Goal: Task Accomplishment & Management: Use online tool/utility

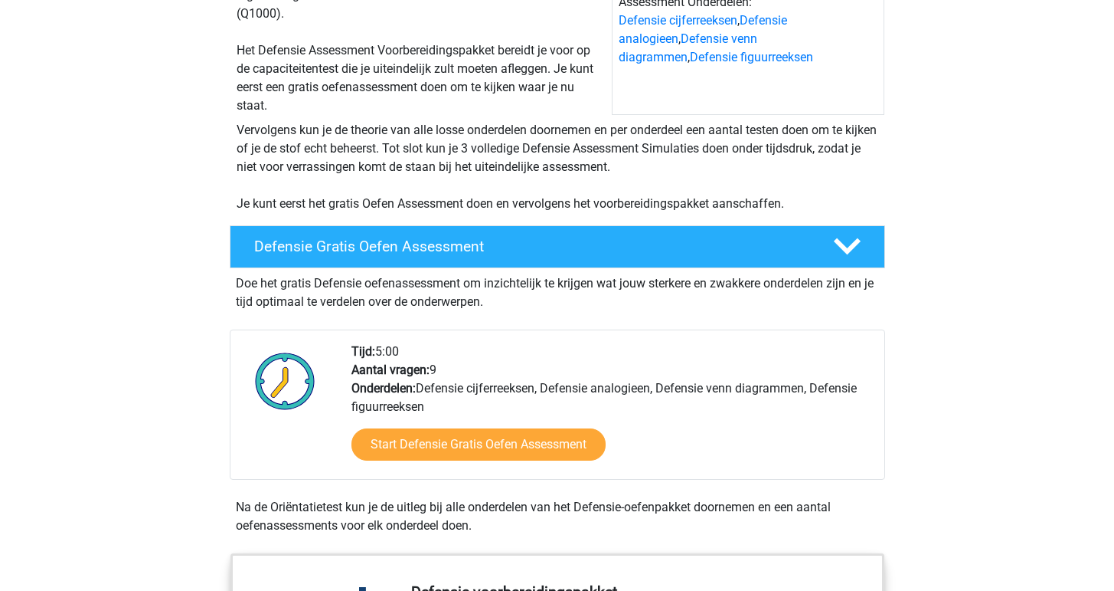
scroll to position [239, 0]
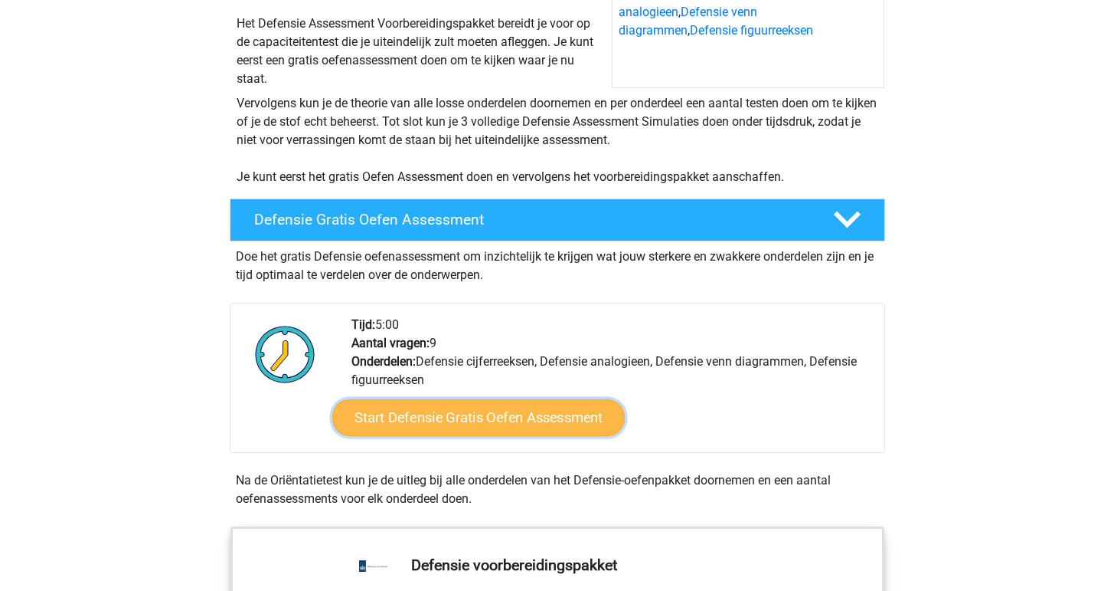
click at [460, 421] on link "Start Defensie Gratis Oefen Assessment" at bounding box center [478, 417] width 293 height 37
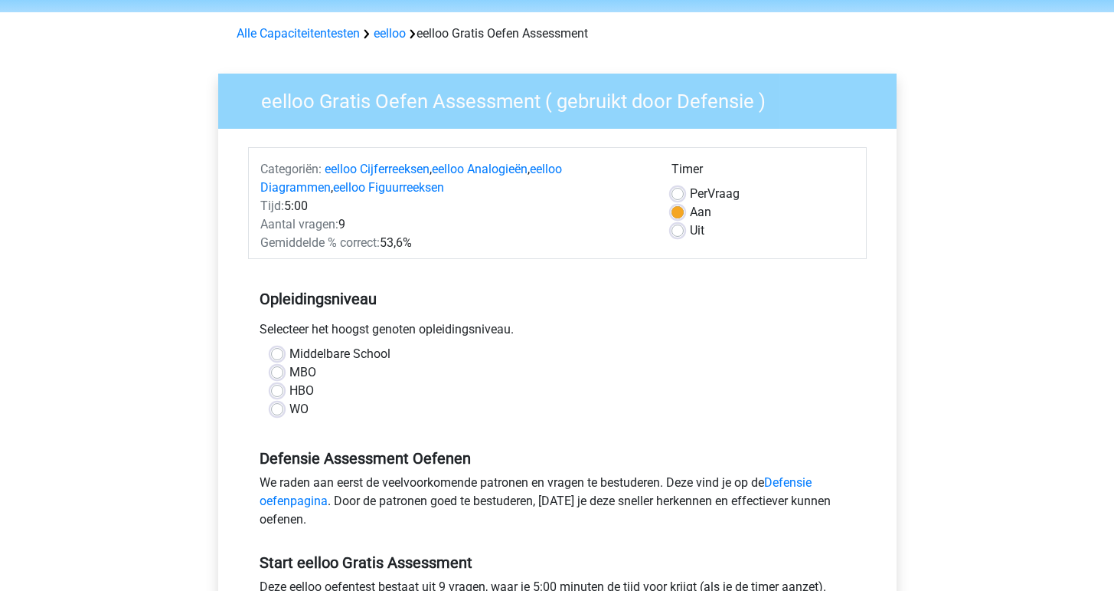
scroll to position [82, 0]
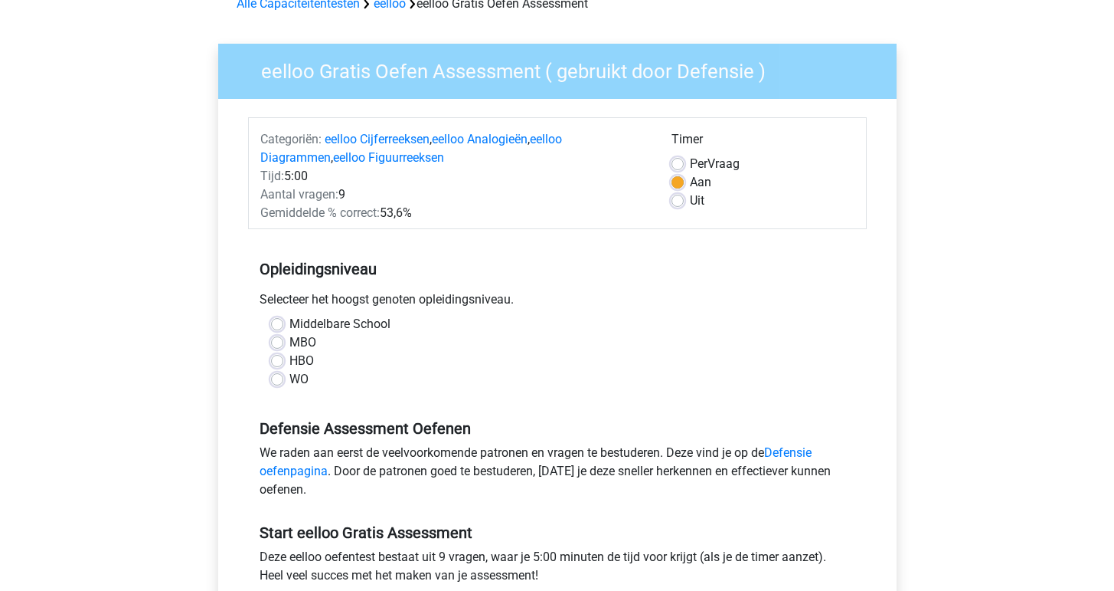
click at [309, 321] on label "Middelbare School" at bounding box center [340, 324] width 101 height 18
click at [283, 321] on input "Middelbare School" at bounding box center [277, 322] width 12 height 15
radio input "true"
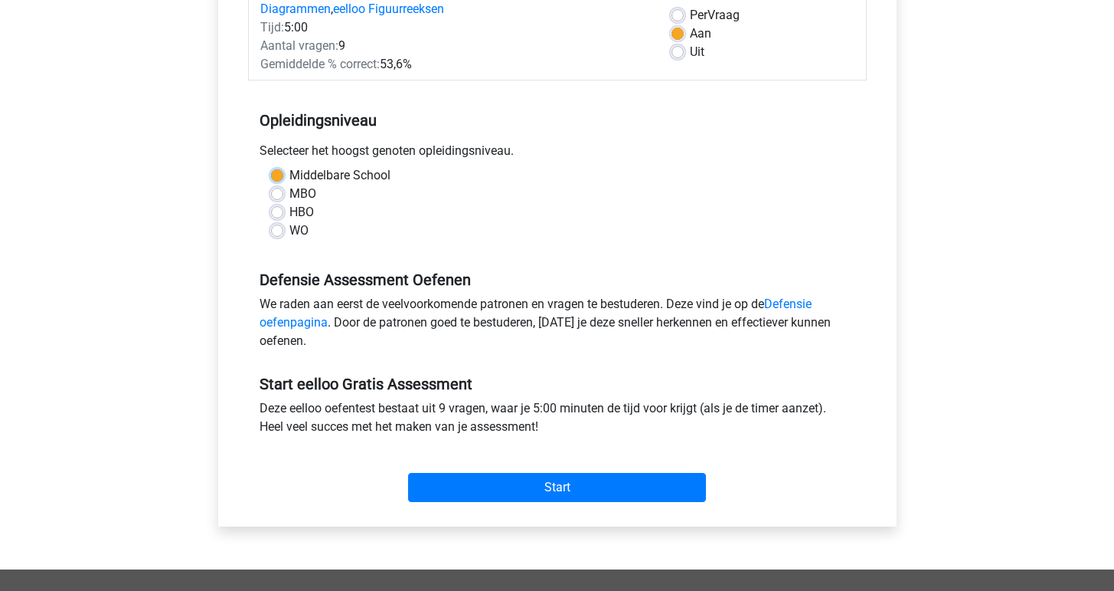
scroll to position [257, 0]
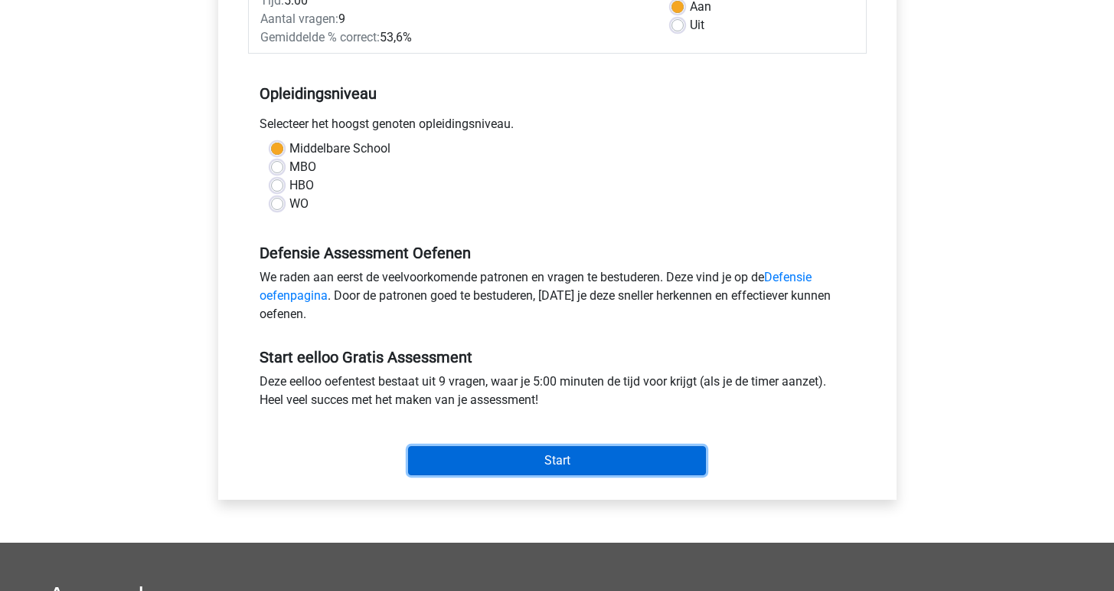
click at [486, 457] on input "Start" at bounding box center [557, 460] width 298 height 29
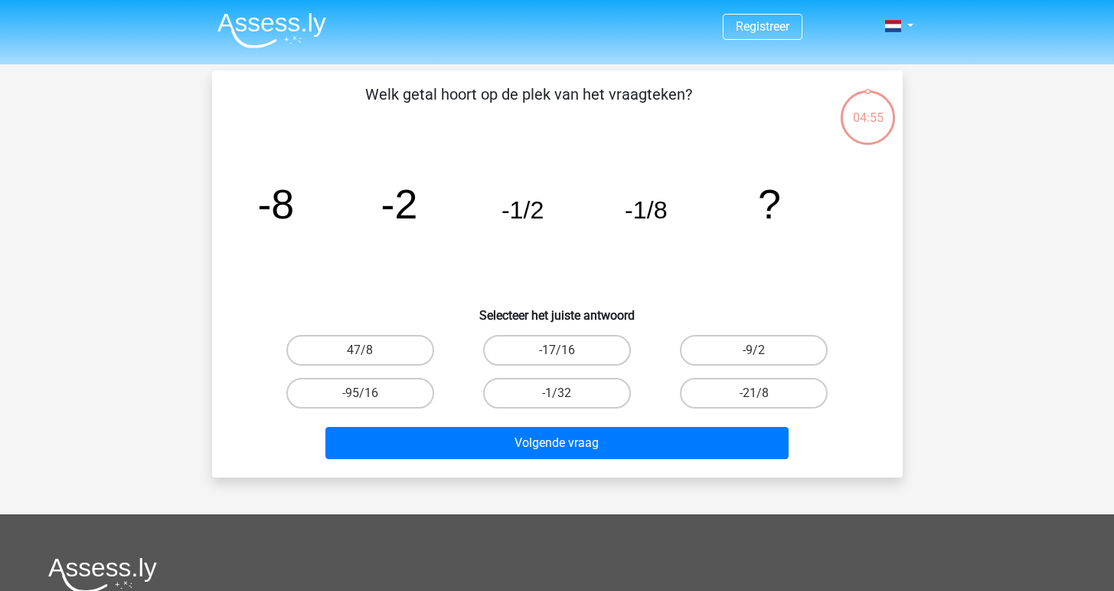
click at [519, 218] on tspan "-1/2" at bounding box center [522, 210] width 43 height 28
click at [294, 206] on icon "image/svg+xml -8 -2 -1/2 -1/8 ?" at bounding box center [557, 218] width 617 height 155
click at [656, 219] on tspan "-1/8" at bounding box center [646, 210] width 43 height 28
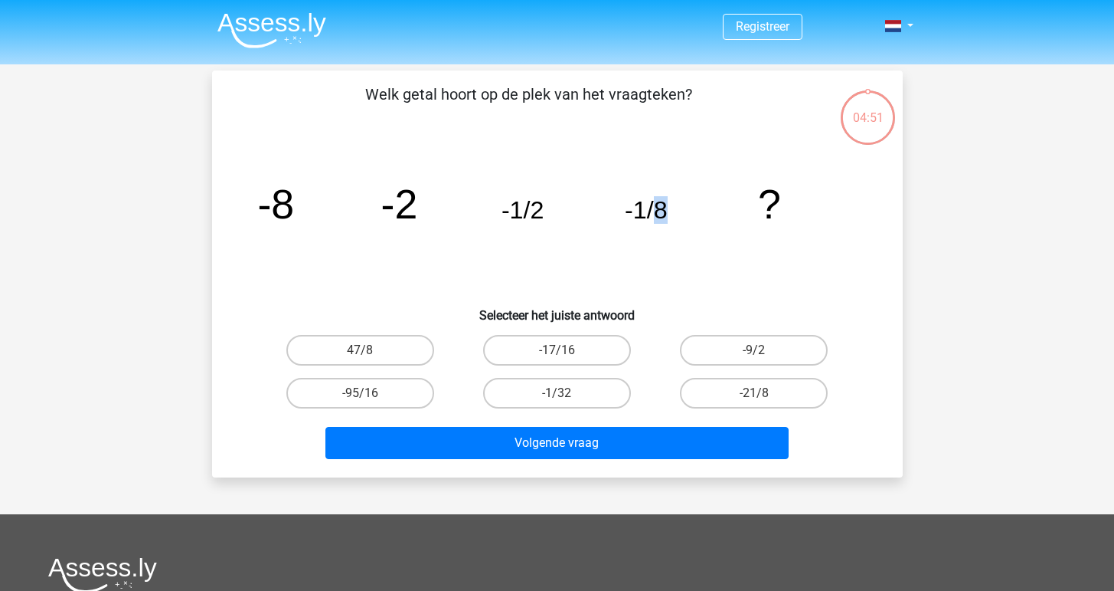
click at [656, 219] on tspan "-1/8" at bounding box center [646, 210] width 43 height 28
click at [723, 219] on icon "image/svg+xml -8 -2 -1/2 -1/8 ?" at bounding box center [557, 218] width 617 height 155
click at [604, 391] on label "-1/32" at bounding box center [557, 393] width 148 height 31
click at [567, 393] on input "-1/32" at bounding box center [562, 398] width 10 height 10
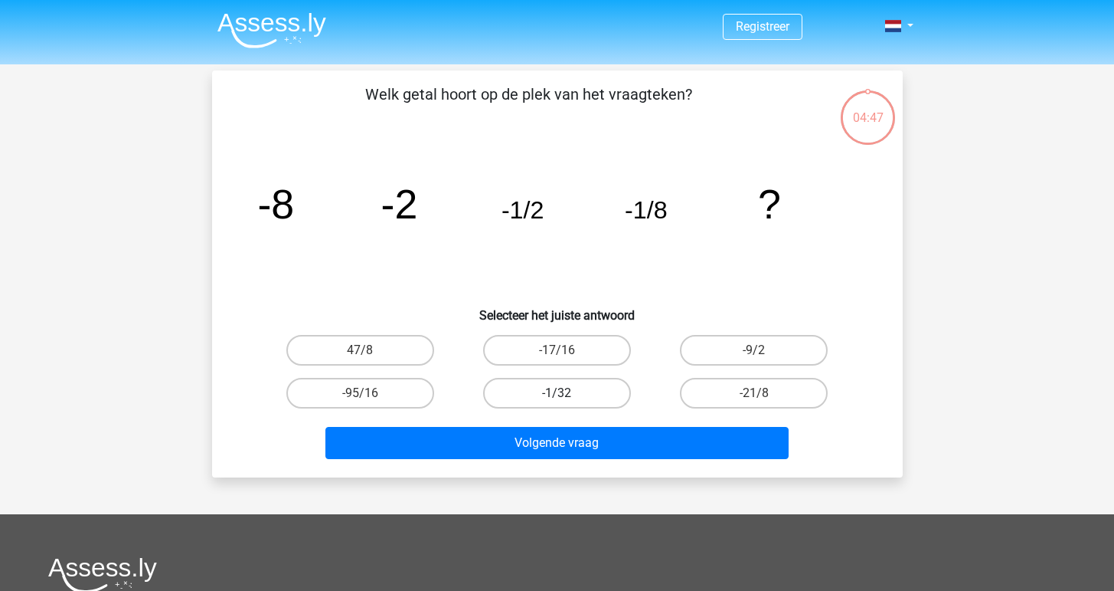
radio input "true"
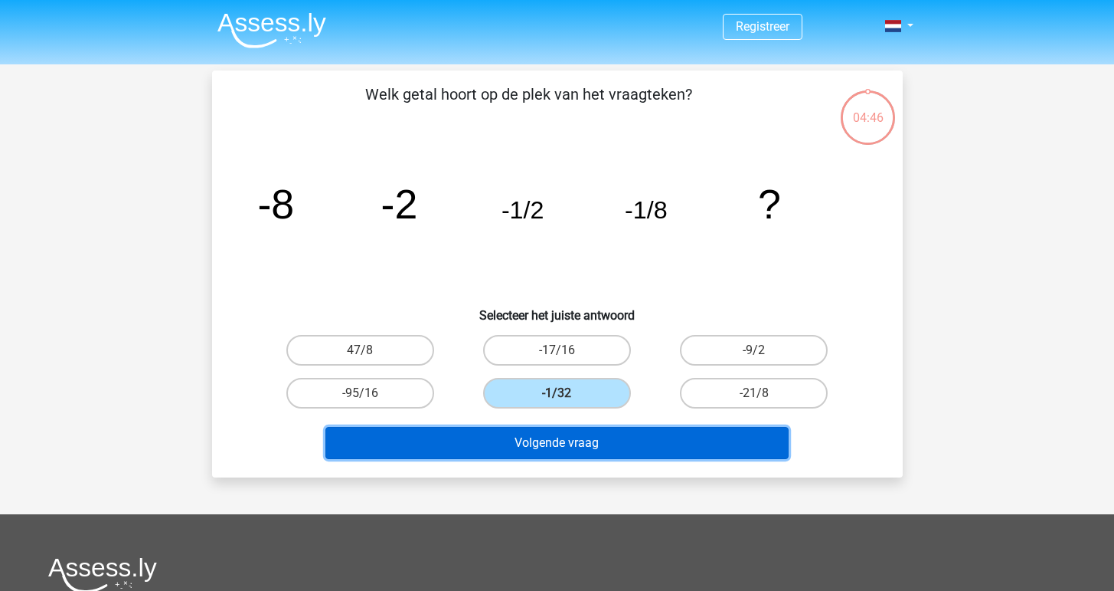
click at [605, 450] on button "Volgende vraag" at bounding box center [557, 443] width 463 height 32
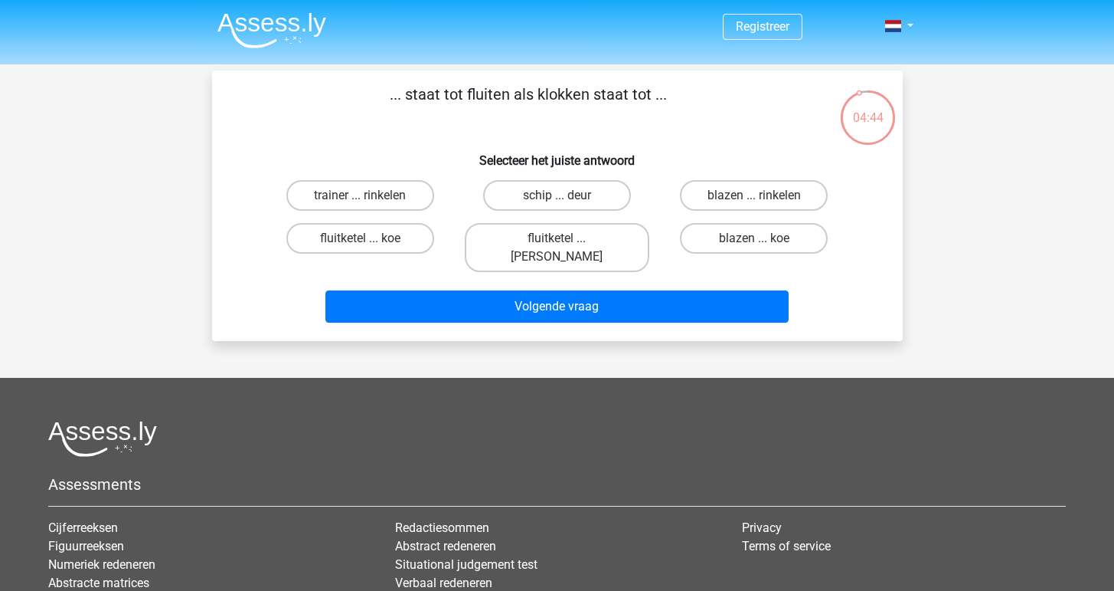
click at [532, 103] on p "... staat tot fluiten als klokken staat tot ..." at bounding box center [529, 106] width 584 height 46
click at [613, 233] on label "fluitketel ... [PERSON_NAME]" at bounding box center [557, 247] width 185 height 49
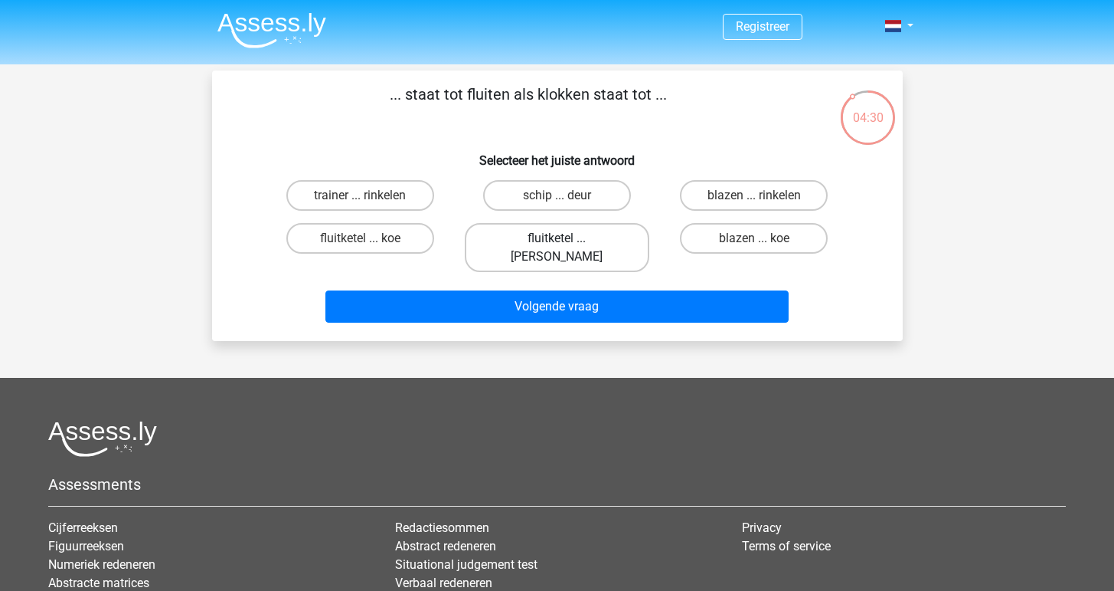
click at [567, 238] on input "fluitketel ... [PERSON_NAME]" at bounding box center [562, 243] width 10 height 10
radio input "true"
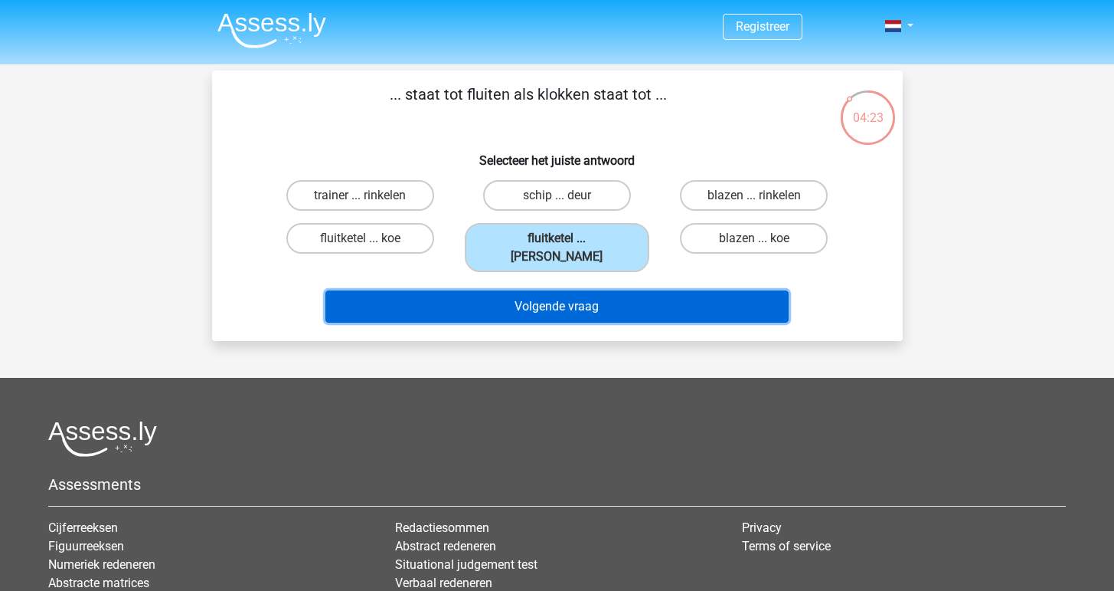
click at [647, 290] on button "Volgende vraag" at bounding box center [557, 306] width 463 height 32
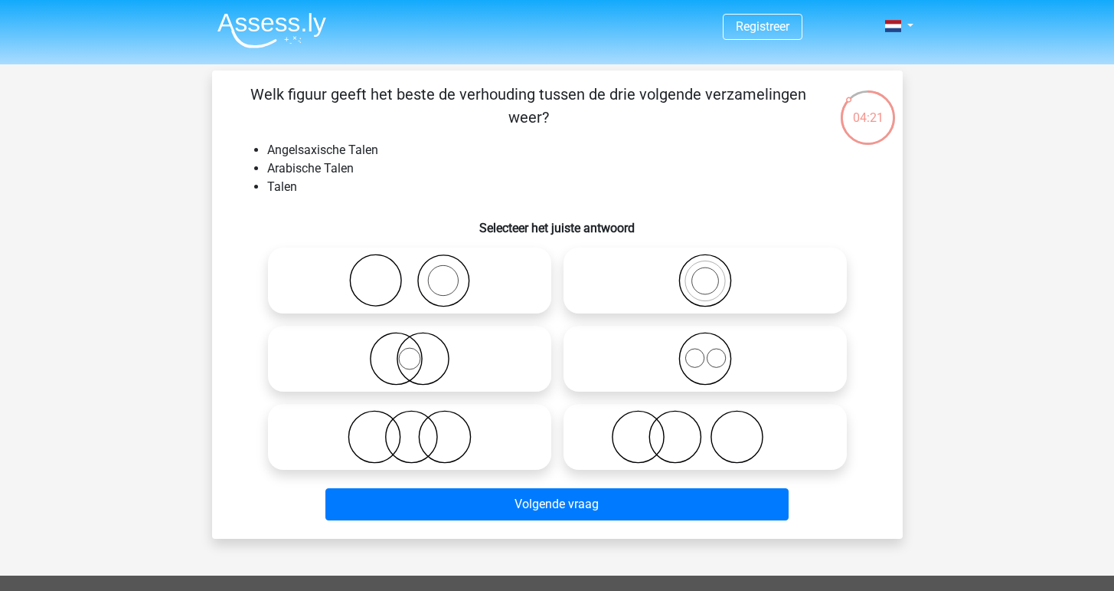
click at [309, 145] on li "Angelsaxische Talen" at bounding box center [572, 150] width 611 height 18
click at [318, 96] on p "Welk figuur geeft het beste de verhouding tussen de drie volgende verzamelingen…" at bounding box center [529, 106] width 584 height 46
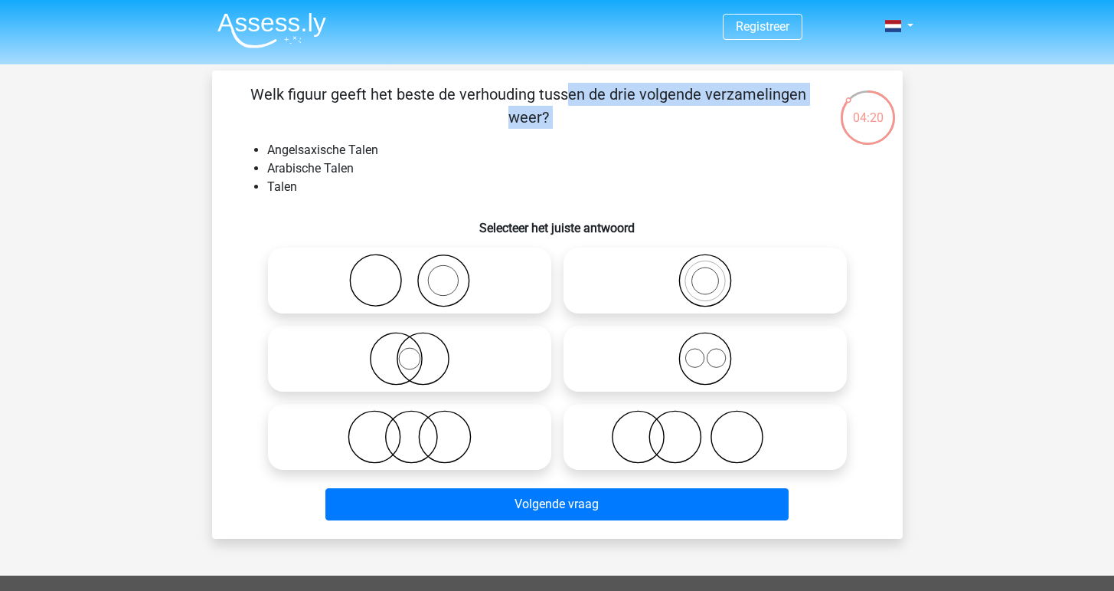
click at [318, 96] on p "Welk figuur geeft het beste de verhouding tussen de drie volgende verzamelingen…" at bounding box center [529, 106] width 584 height 46
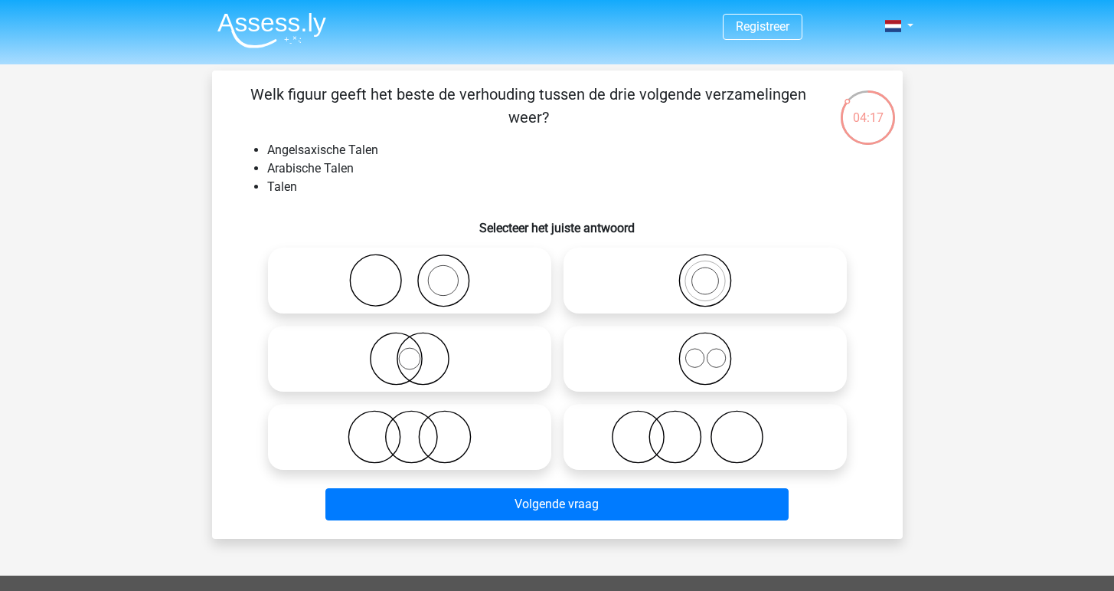
click at [332, 153] on li "Angelsaxische Talen" at bounding box center [572, 150] width 611 height 18
click at [359, 152] on li "Angelsaxische Talen" at bounding box center [572, 150] width 611 height 18
click at [335, 159] on li "Arabische Talen" at bounding box center [572, 168] width 611 height 18
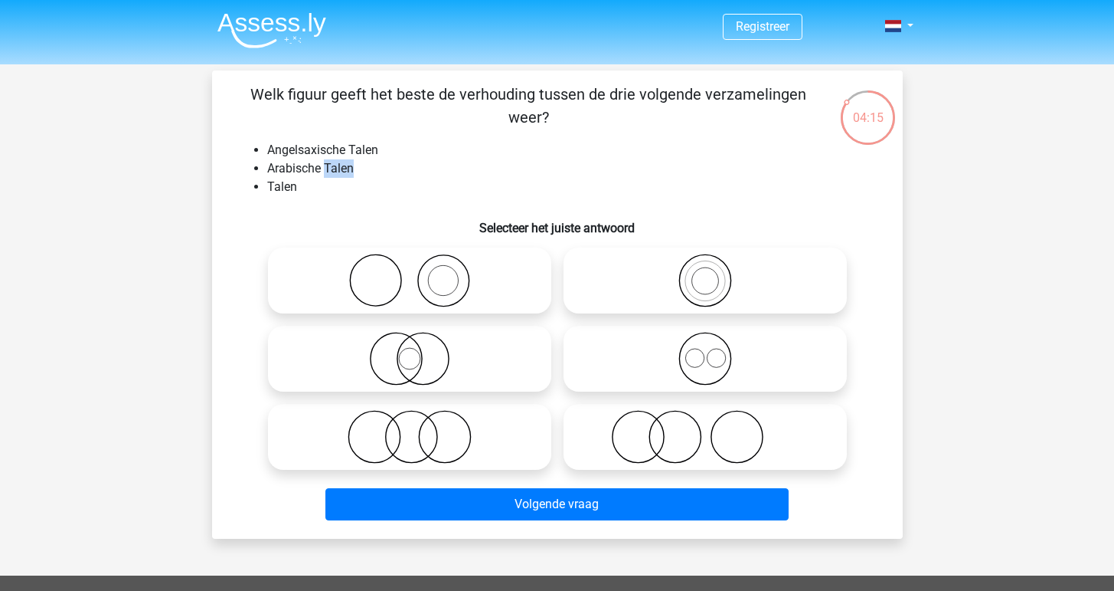
click at [335, 159] on li "Arabische Talen" at bounding box center [572, 168] width 611 height 18
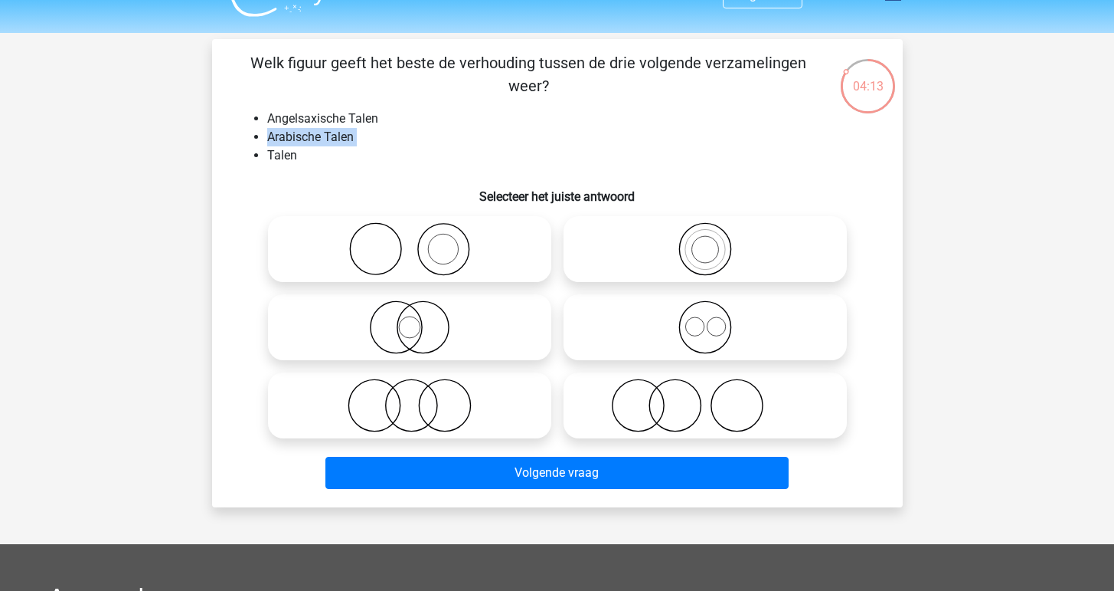
scroll to position [52, 0]
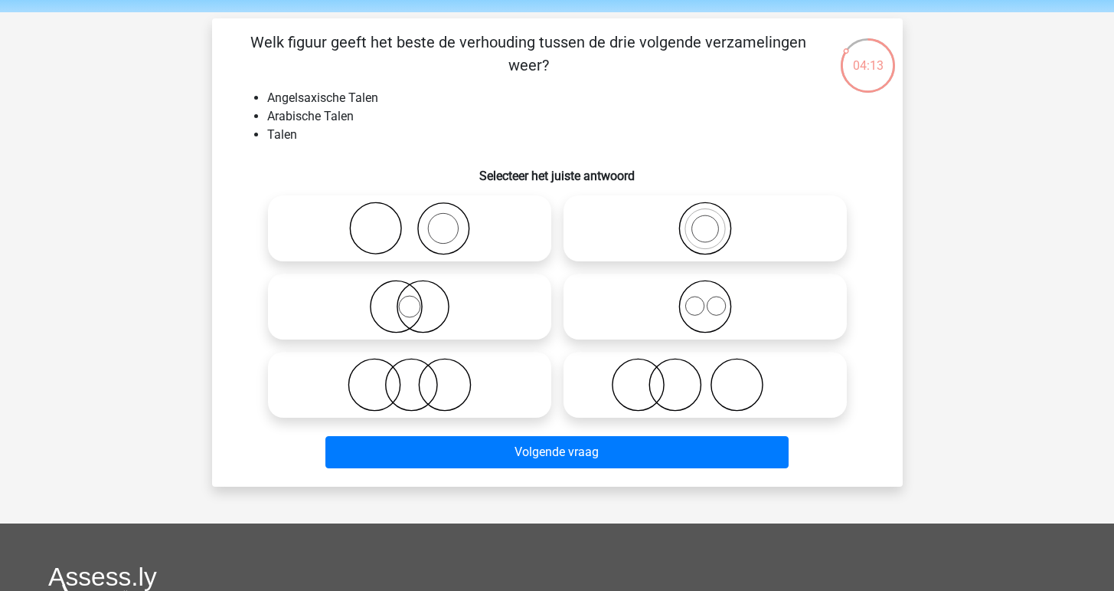
click at [335, 159] on h6 "Selecteer het juiste antwoord" at bounding box center [558, 169] width 642 height 27
click at [384, 102] on li "Angelsaxische Talen" at bounding box center [572, 98] width 611 height 18
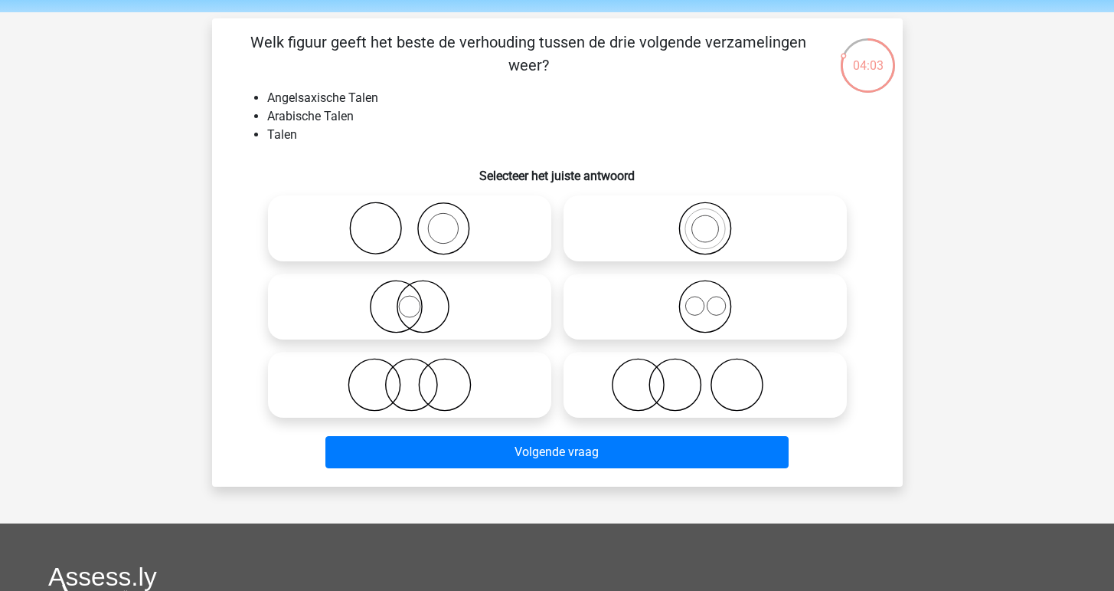
click at [420, 224] on icon at bounding box center [409, 228] width 271 height 54
click at [420, 221] on input "radio" at bounding box center [415, 216] width 10 height 10
radio input "true"
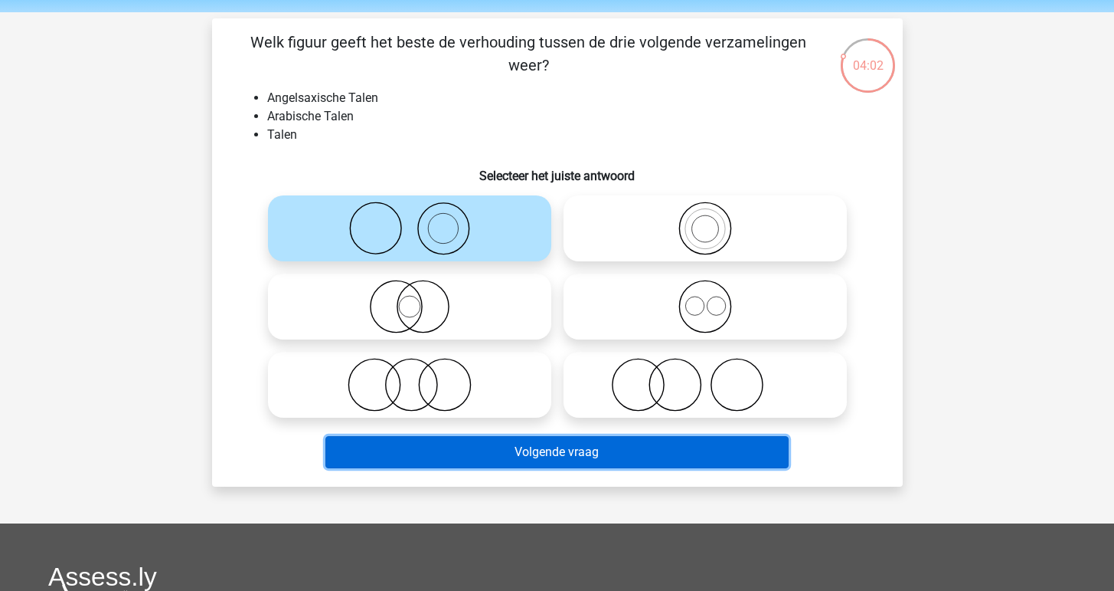
click at [555, 453] on button "Volgende vraag" at bounding box center [557, 452] width 463 height 32
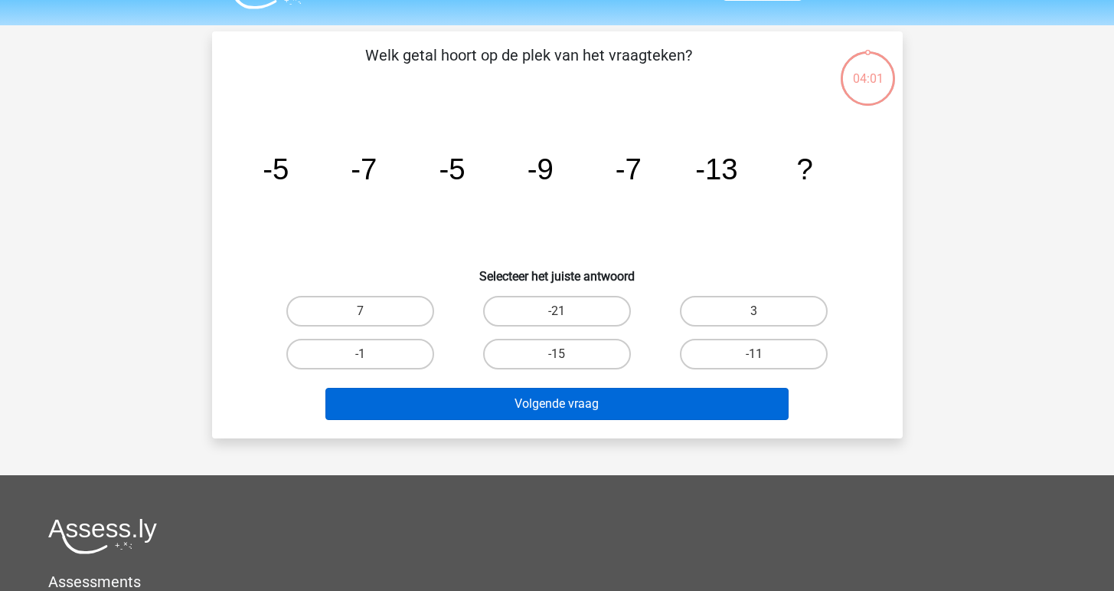
scroll to position [0, 0]
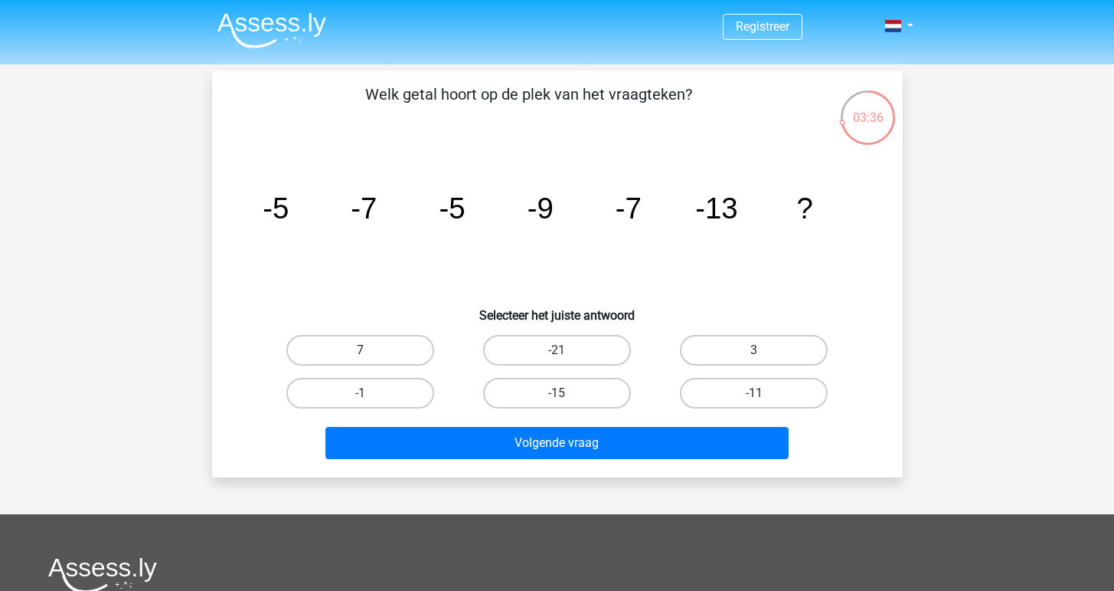
click at [364, 347] on label "7" at bounding box center [360, 350] width 148 height 31
click at [364, 350] on input "7" at bounding box center [365, 355] width 10 height 10
radio input "true"
click at [571, 381] on label "-15" at bounding box center [557, 393] width 148 height 31
click at [567, 393] on input "-15" at bounding box center [562, 398] width 10 height 10
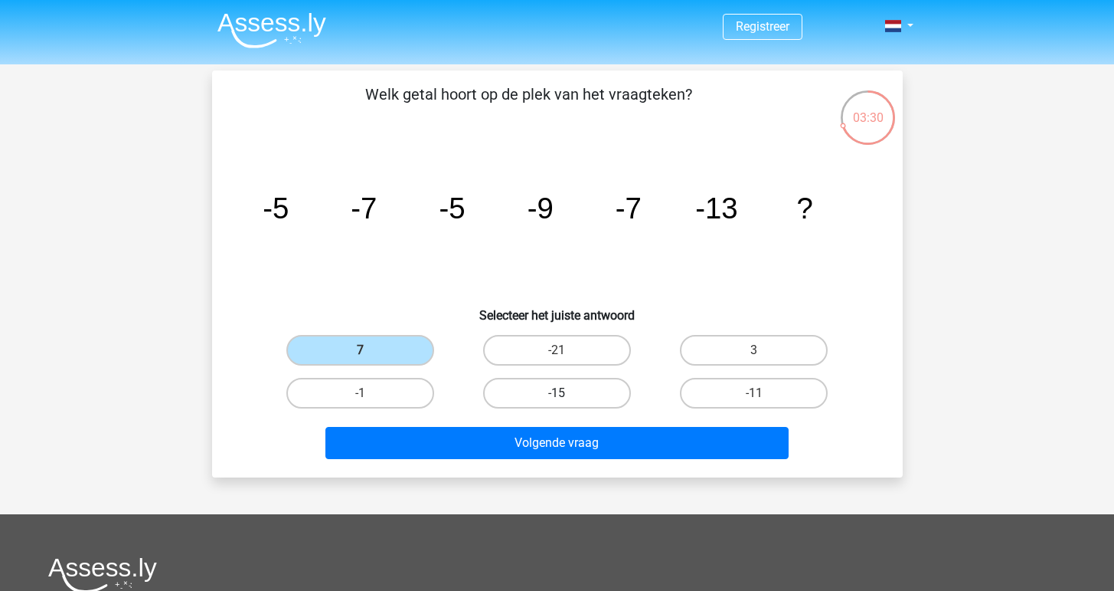
radio input "true"
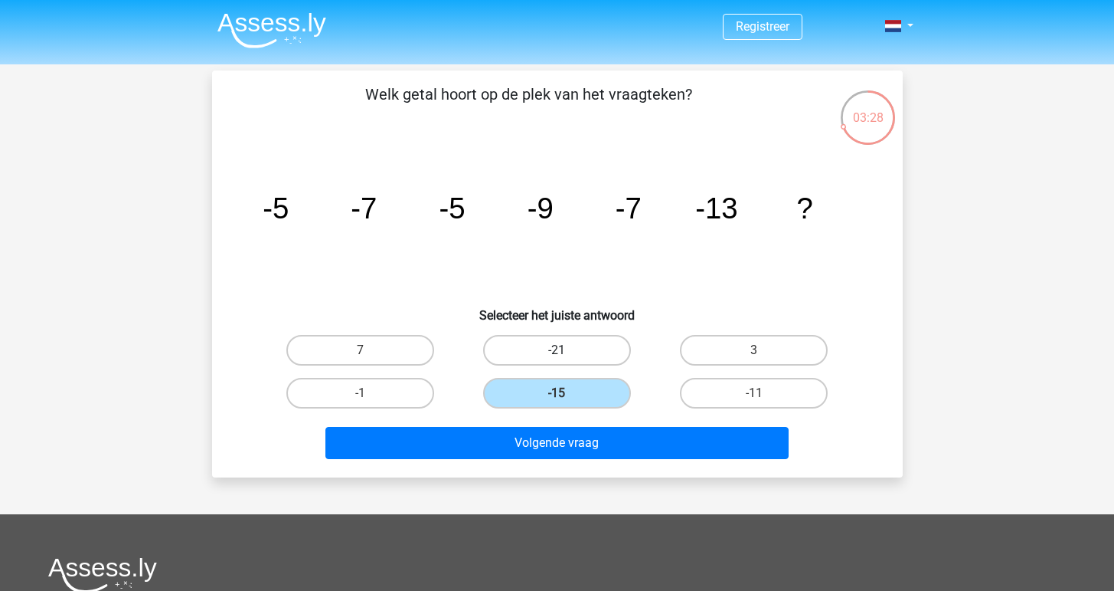
click at [579, 343] on label "-21" at bounding box center [557, 350] width 148 height 31
click at [567, 350] on input "-21" at bounding box center [562, 355] width 10 height 10
radio input "true"
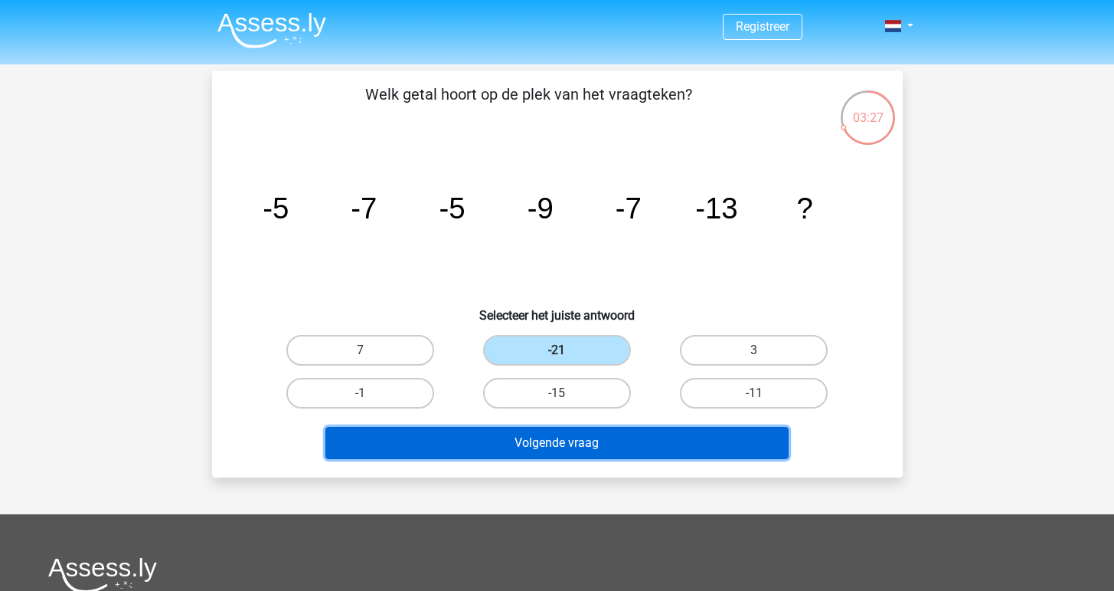
click at [570, 445] on button "Volgende vraag" at bounding box center [557, 443] width 463 height 32
